Goal: Find specific page/section: Find specific page/section

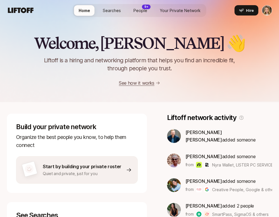
click at [171, 134] on img at bounding box center [174, 136] width 14 height 14
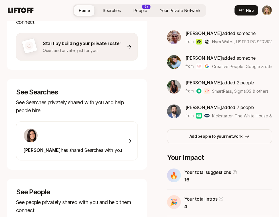
scroll to position [181, 0]
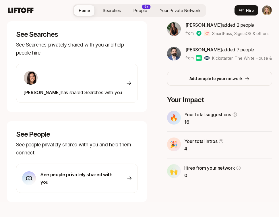
click at [120, 84] on div at bounding box center [72, 77] width 99 height 15
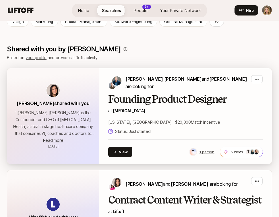
scroll to position [84, 0]
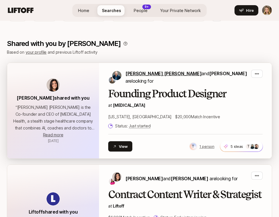
click at [141, 76] on span "[PERSON_NAME] [PERSON_NAME]" at bounding box center [163, 74] width 76 height 6
click at [123, 104] on span "[MEDICAL_DATA]" at bounding box center [129, 105] width 32 height 5
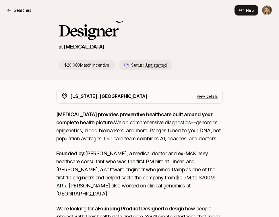
scroll to position [119, 0]
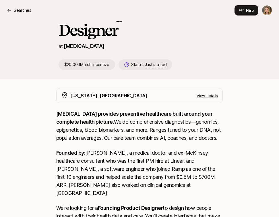
click at [74, 42] on p "[MEDICAL_DATA]" at bounding box center [84, 46] width 40 height 8
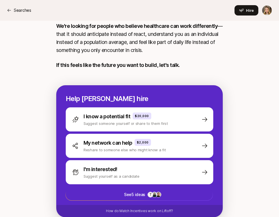
scroll to position [561, 0]
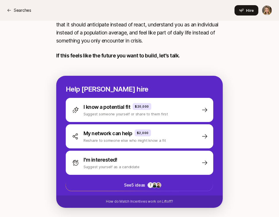
drag, startPoint x: 19, startPoint y: 10, endPoint x: 3, endPoint y: 18, distance: 18.8
click at [19, 10] on p "Searches" at bounding box center [23, 10] width 18 height 7
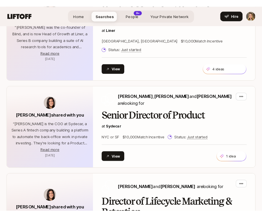
scroll to position [84, 0]
